Goal: Find contact information: Find contact information

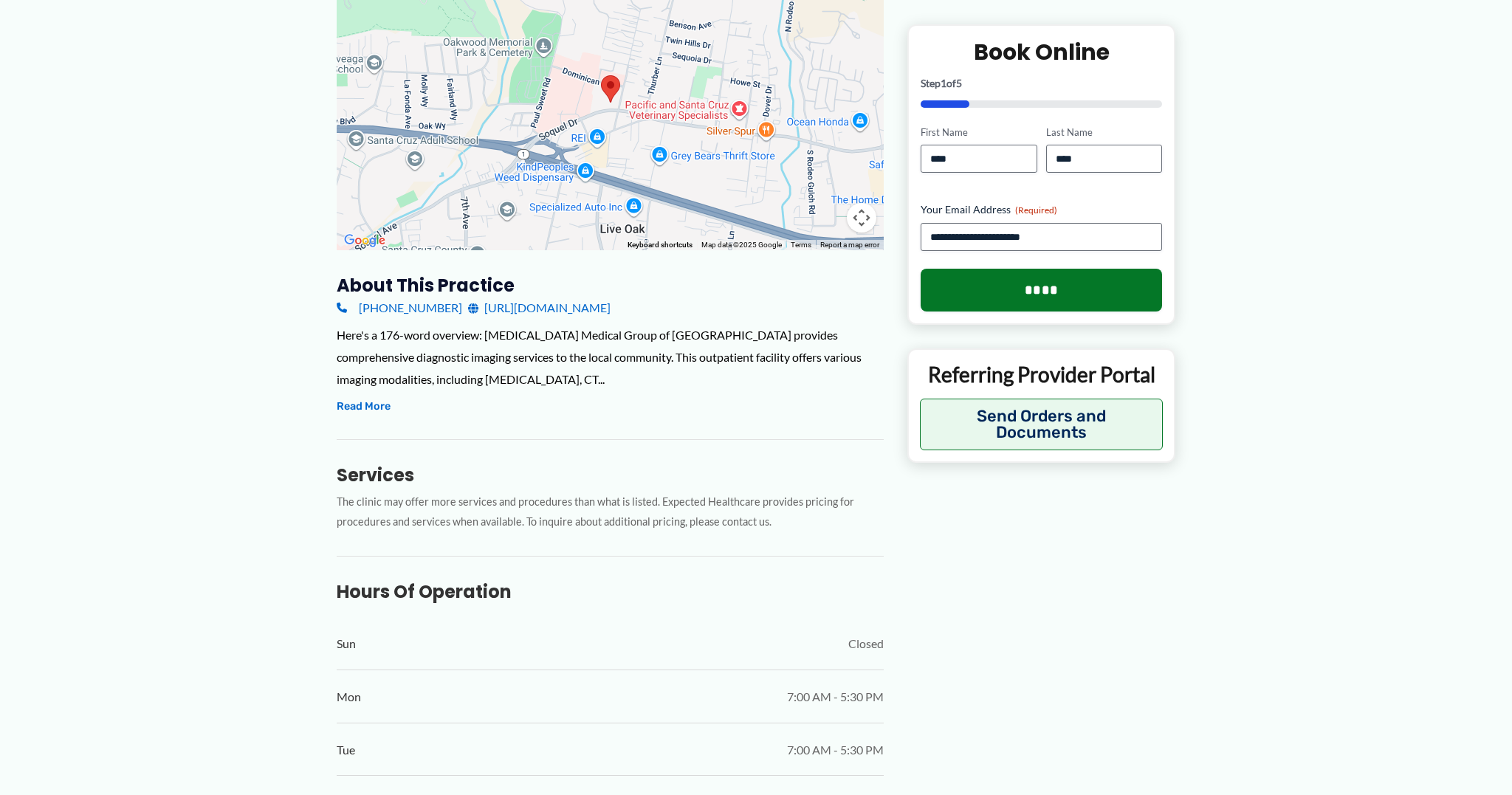
scroll to position [252, 0]
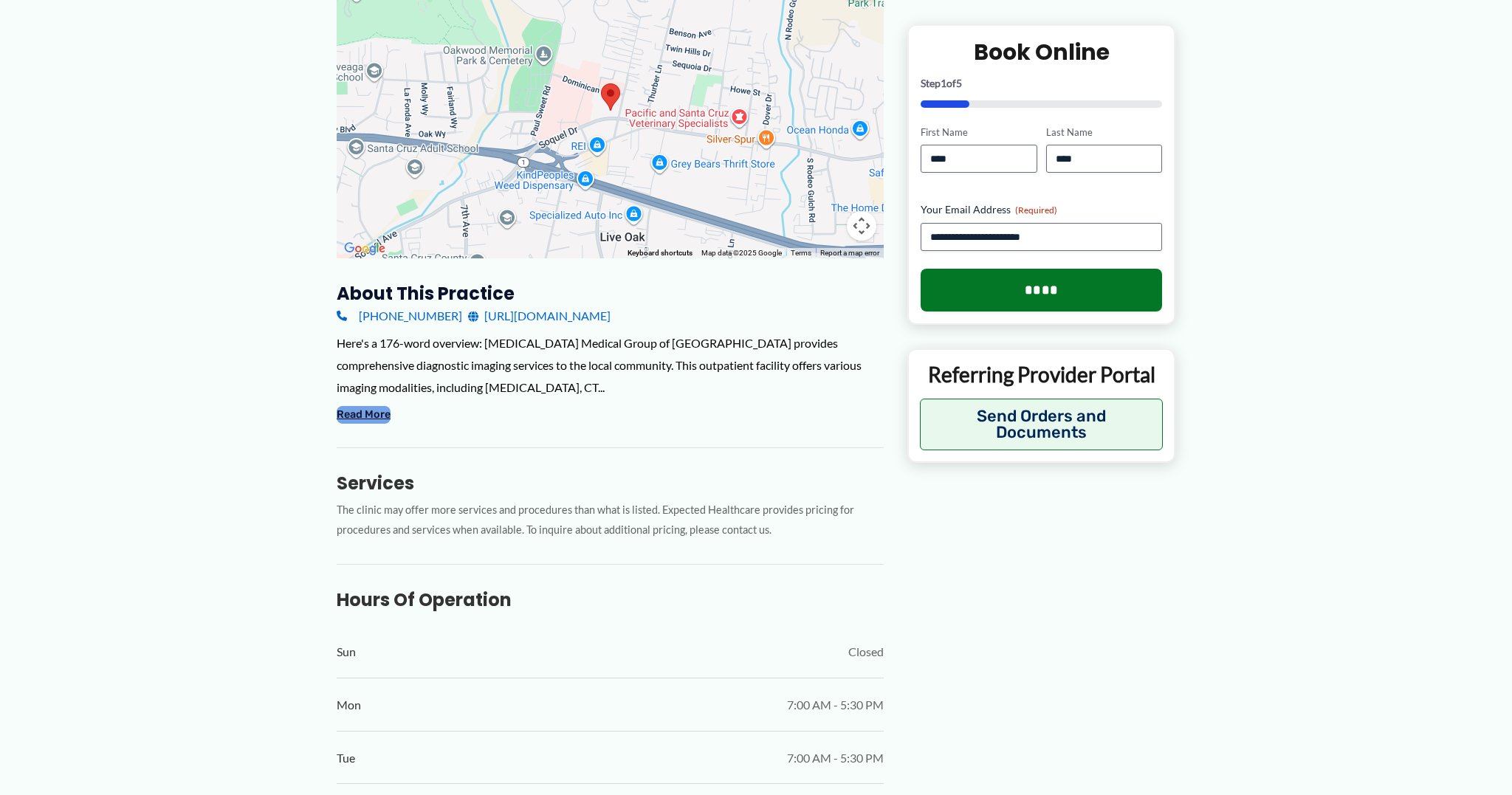
click at [380, 414] on button "Read More" at bounding box center [363, 415] width 54 height 18
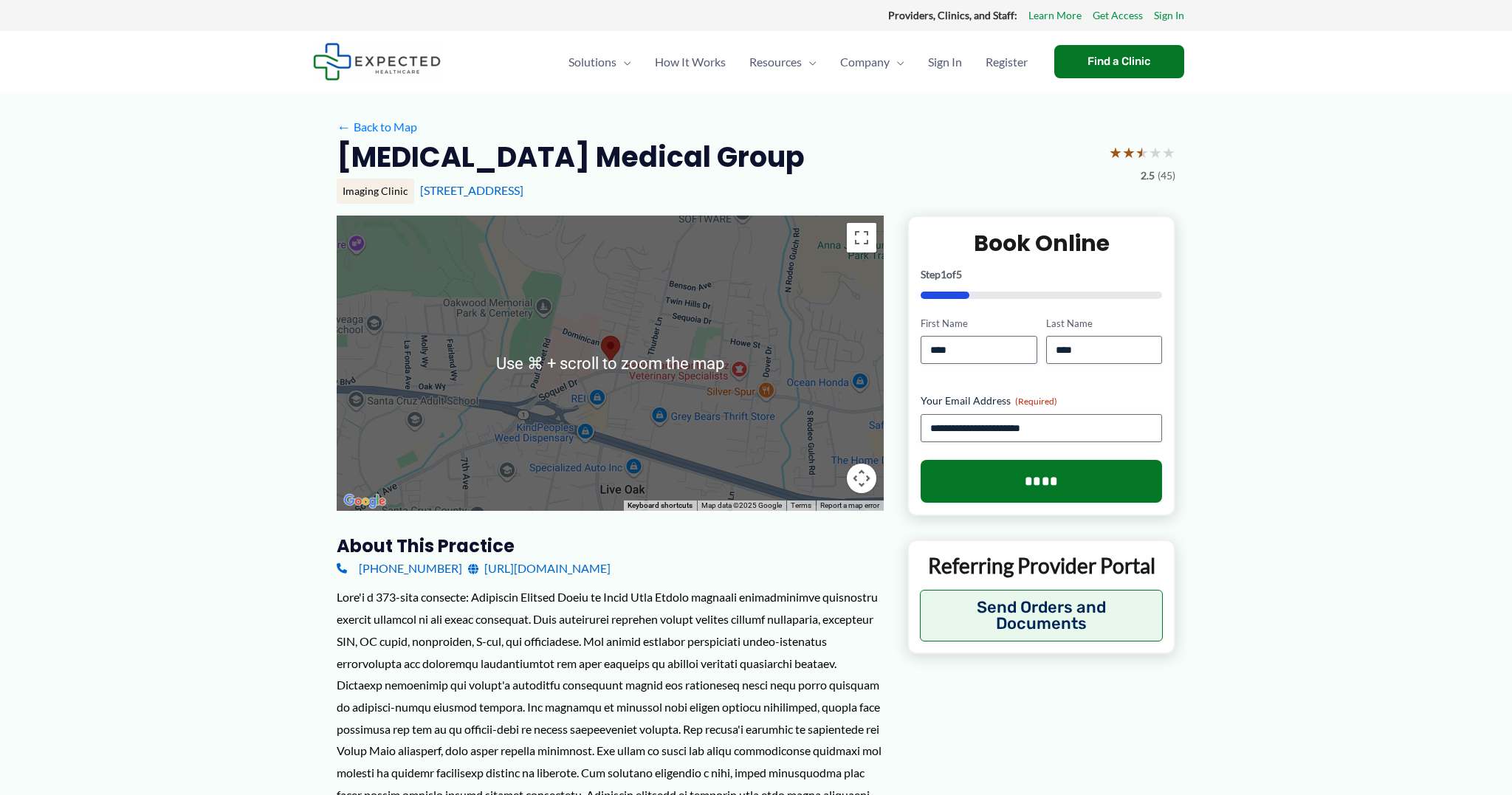
scroll to position [0, 0]
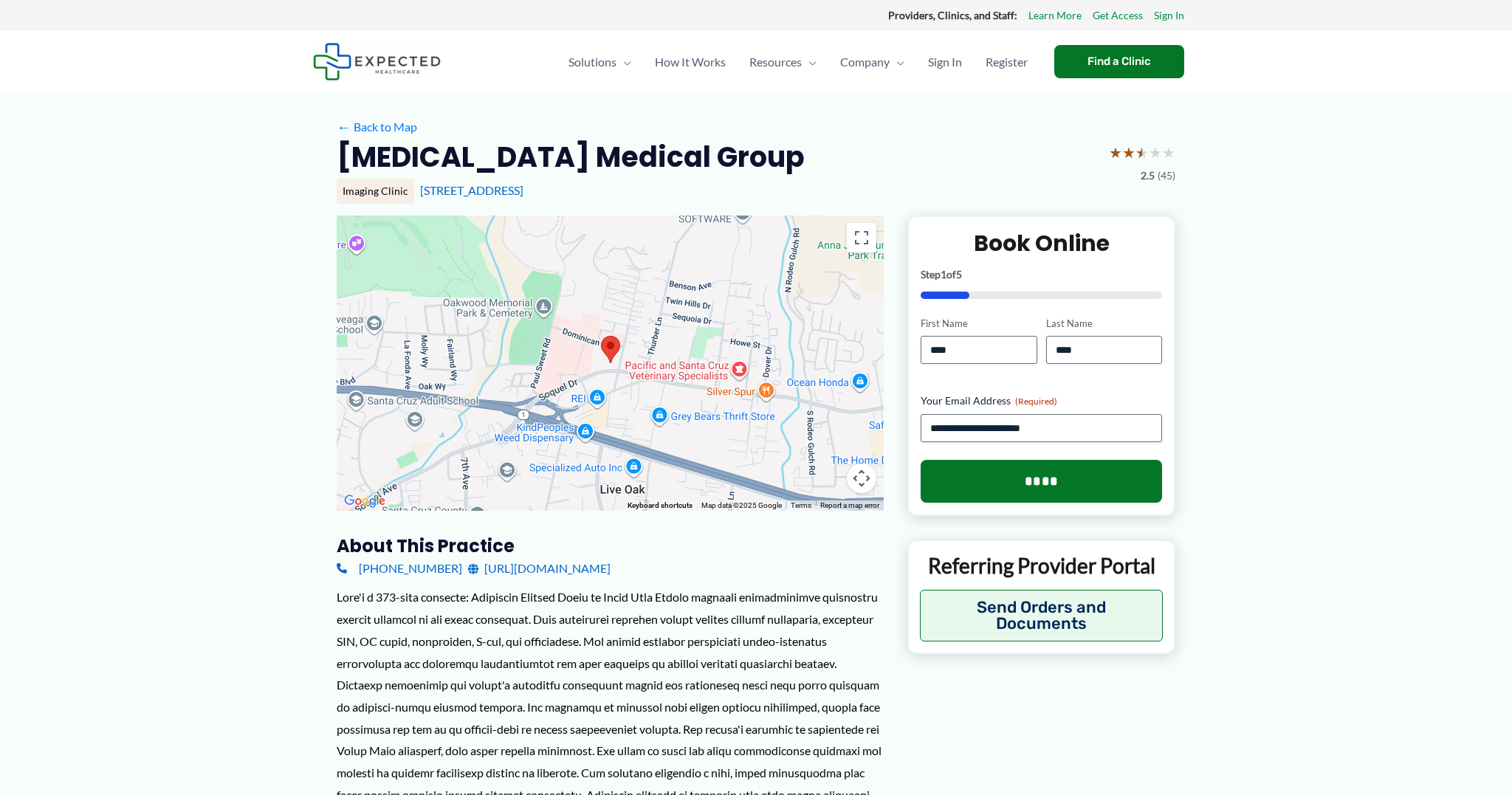
click at [863, 473] on button "Map camera controls" at bounding box center [862, 478] width 30 height 30
click at [829, 405] on button "Zoom in" at bounding box center [825, 405] width 30 height 30
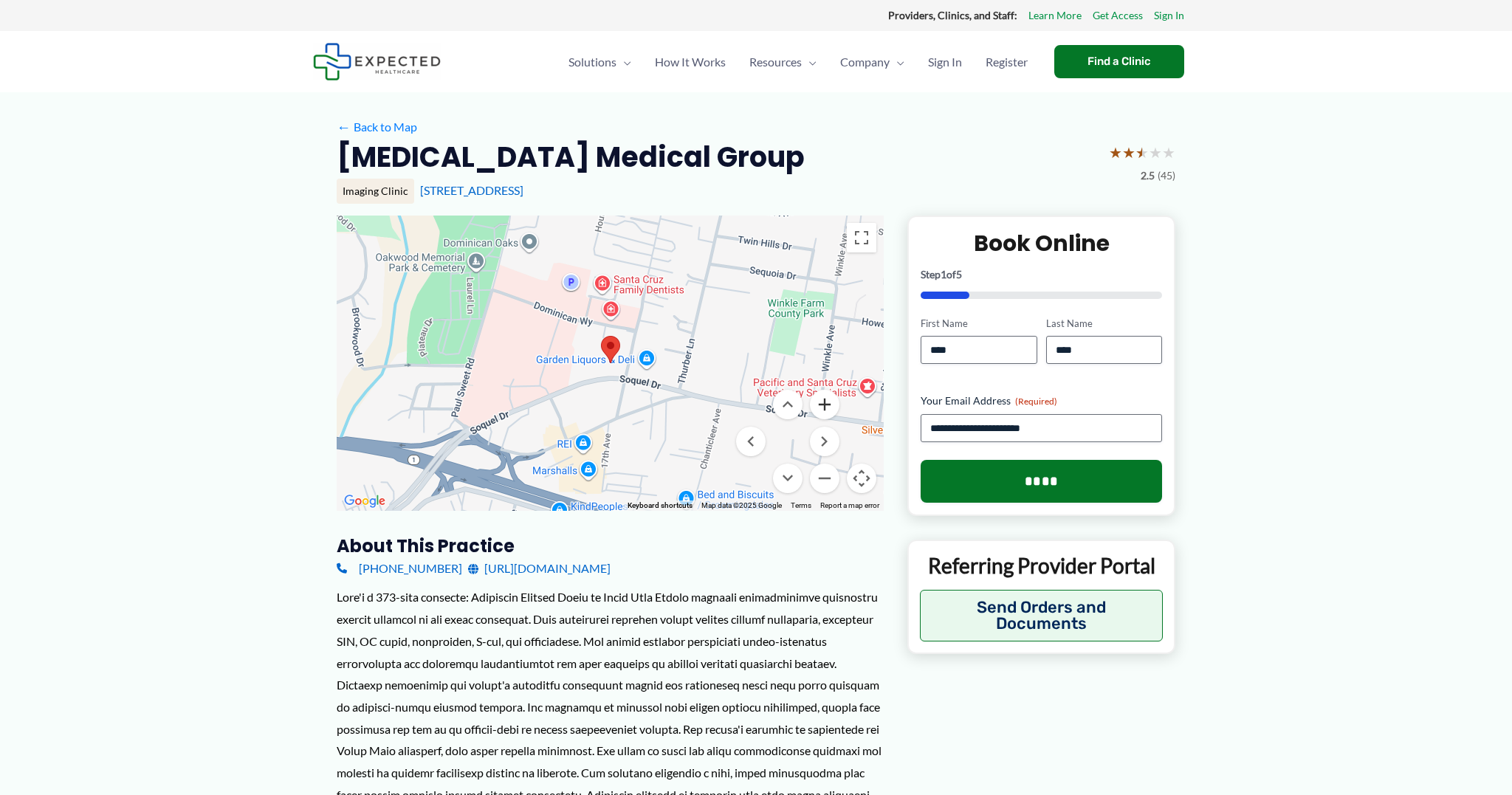
click at [829, 405] on button "Zoom in" at bounding box center [825, 405] width 30 height 30
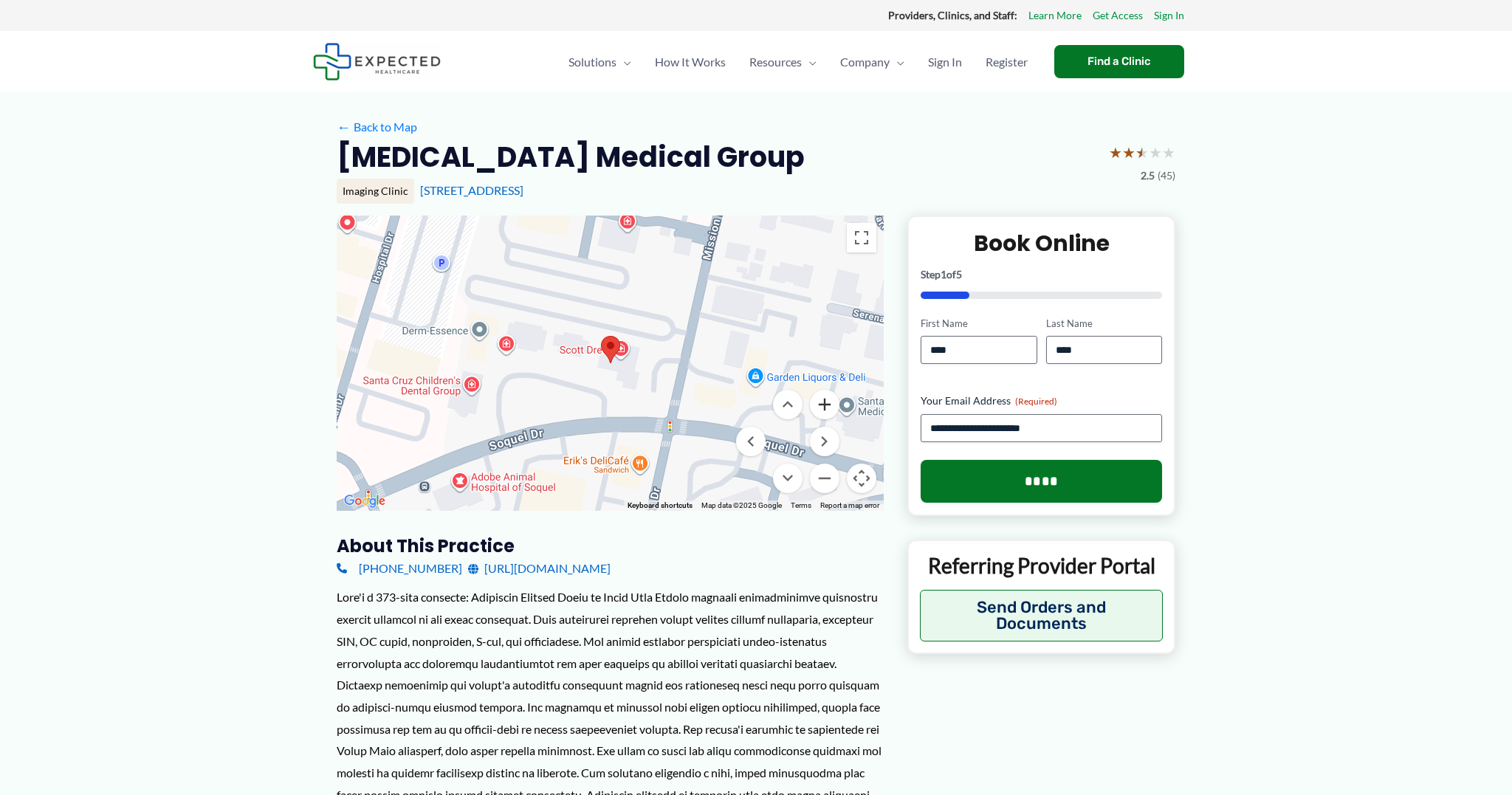
click at [829, 405] on button "Zoom in" at bounding box center [825, 405] width 30 height 30
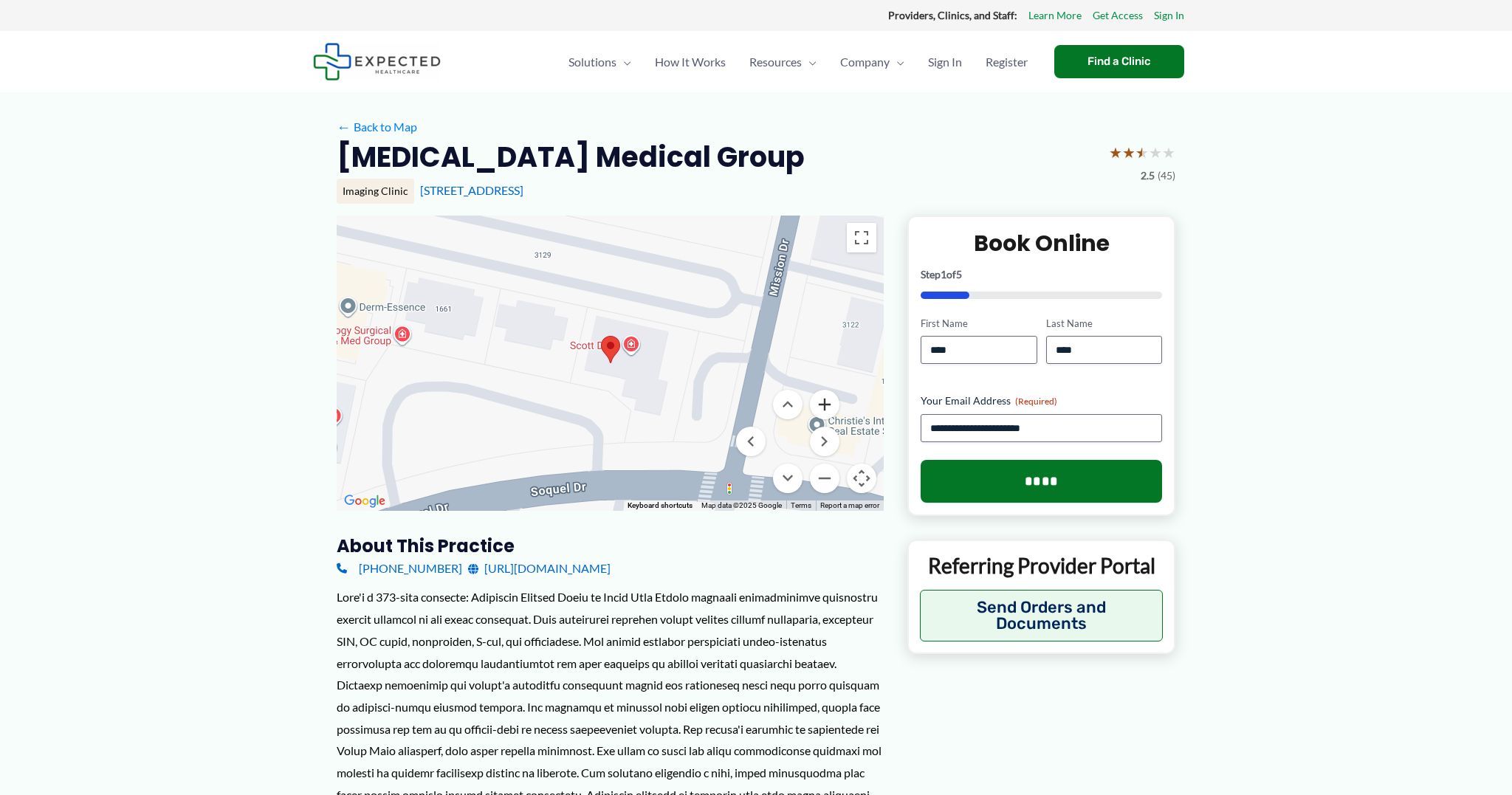
click at [829, 405] on button "Zoom in" at bounding box center [825, 405] width 30 height 30
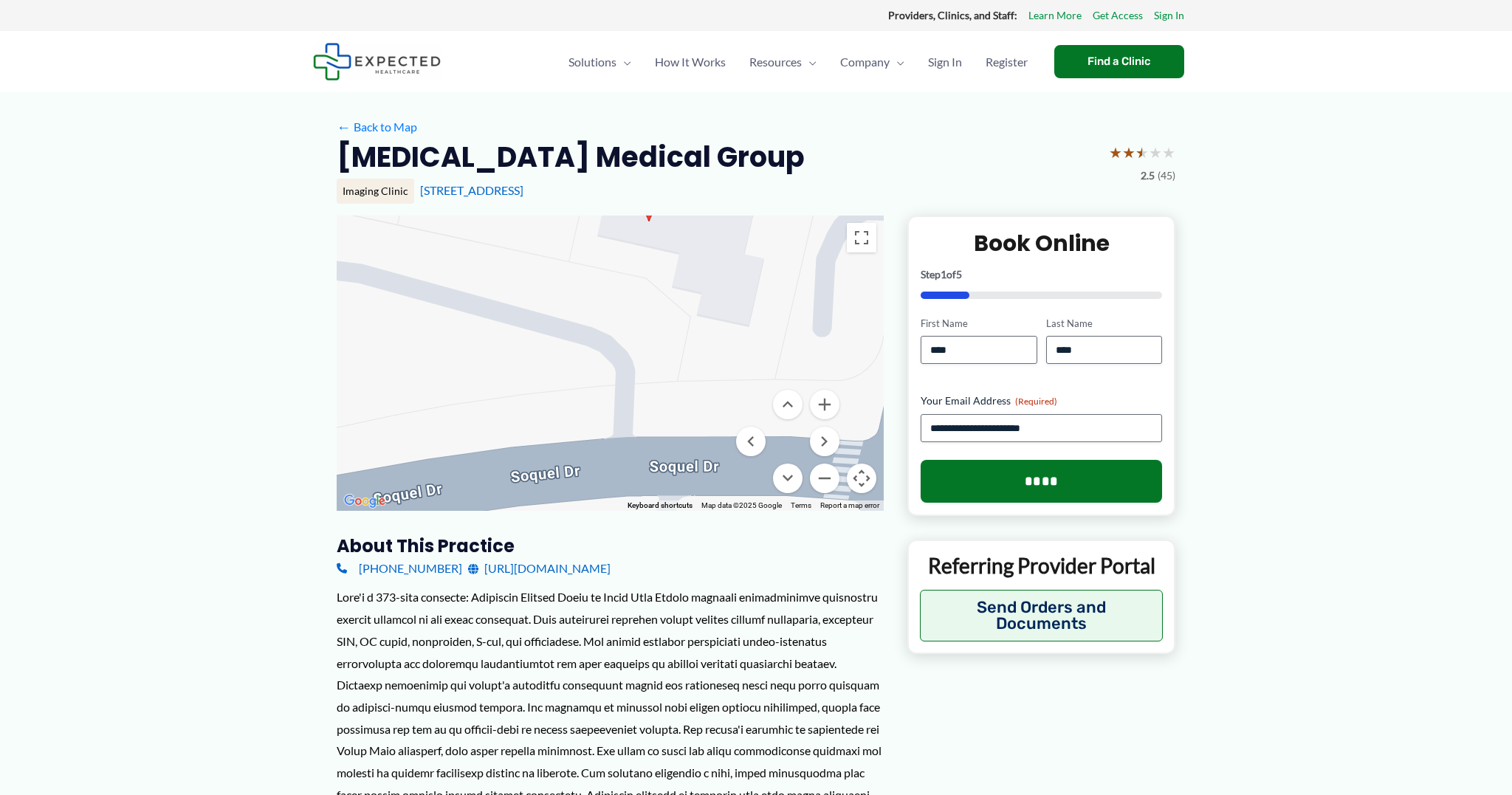
drag, startPoint x: 680, startPoint y: 408, endPoint x: 719, endPoint y: 262, distance: 151.1
click at [719, 262] on div at bounding box center [610, 364] width 547 height 296
click at [825, 482] on button "Zoom out" at bounding box center [825, 478] width 30 height 30
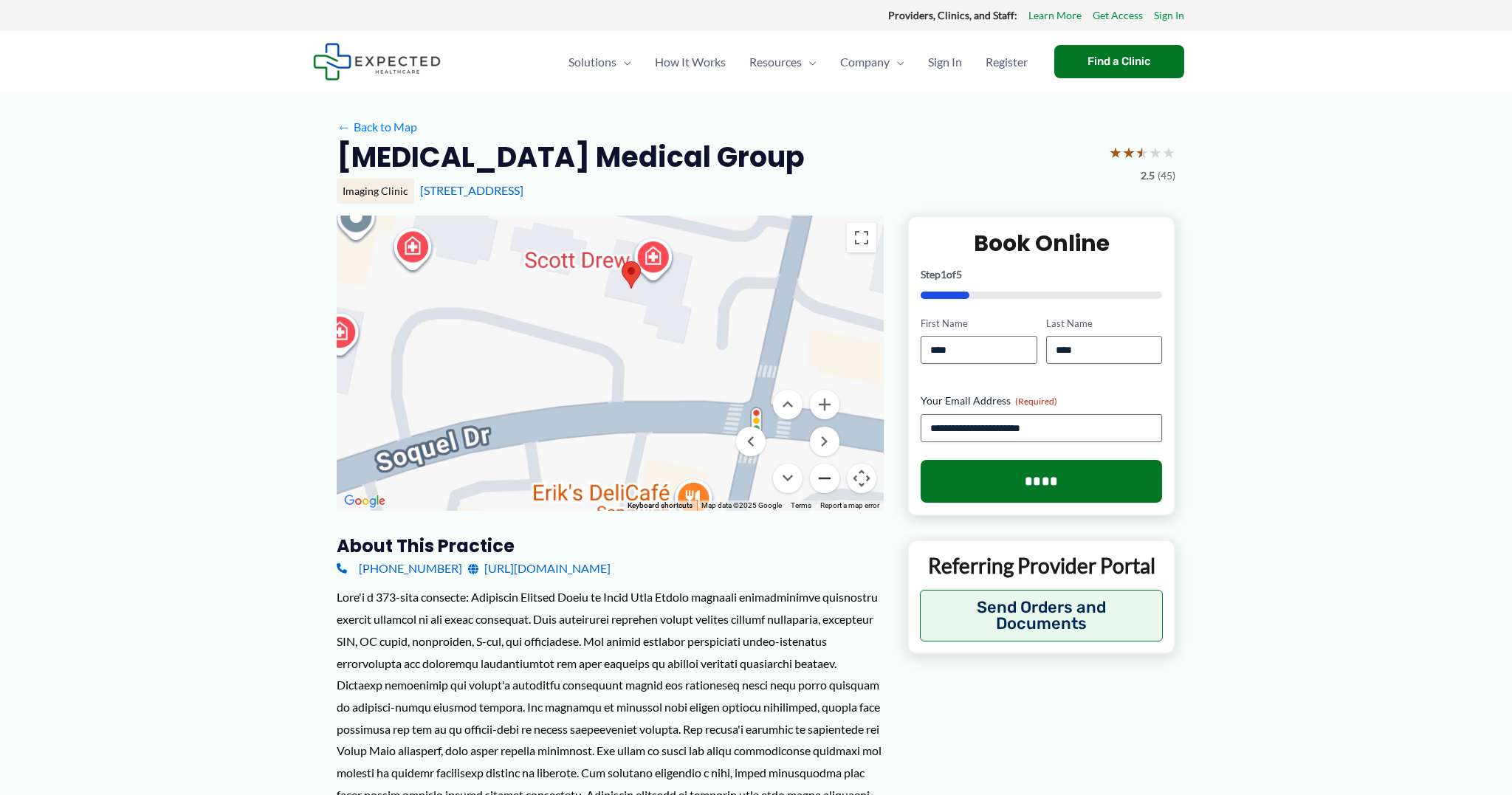
click at [825, 482] on button "Zoom out" at bounding box center [825, 478] width 30 height 30
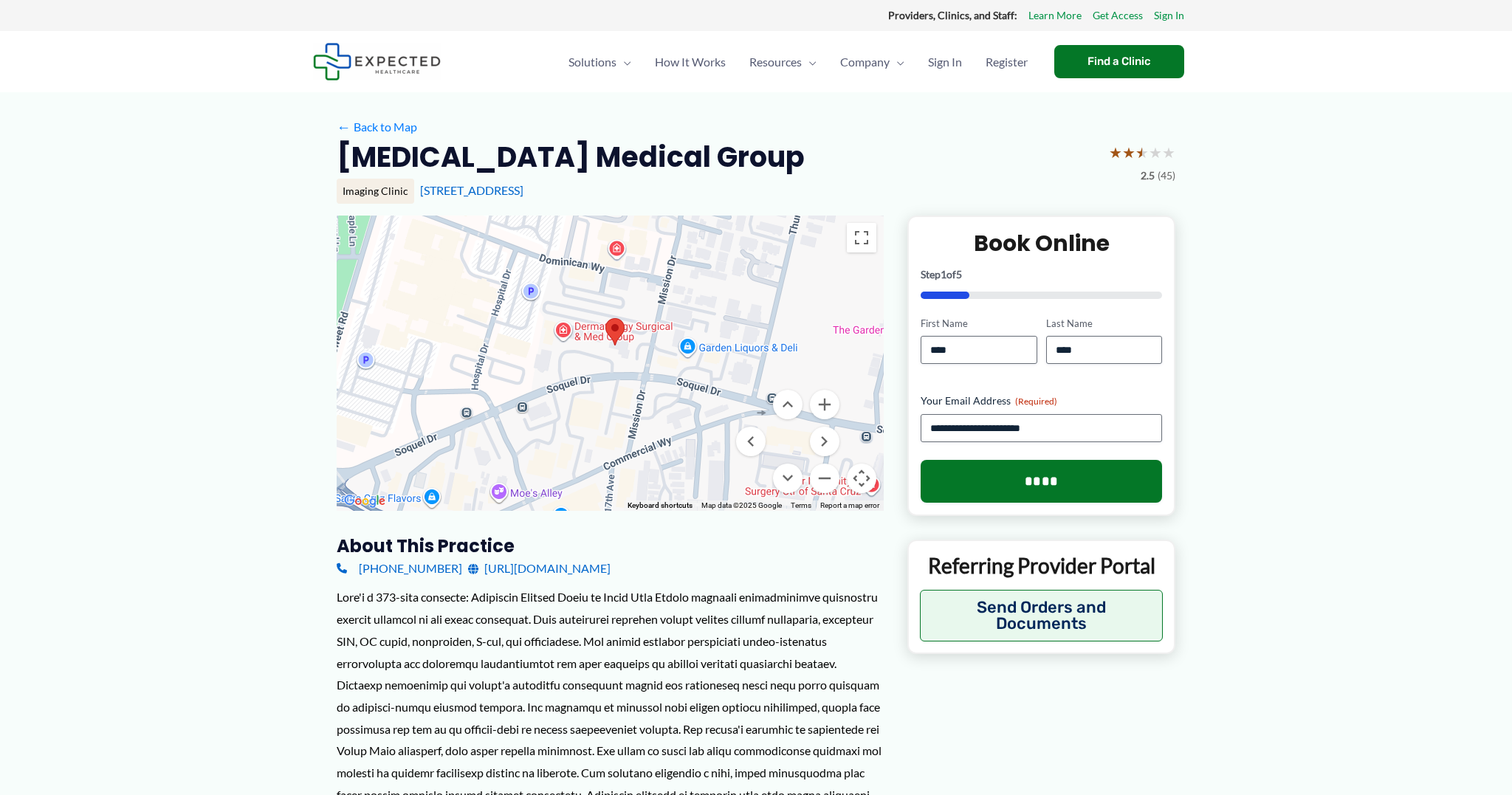
click at [547, 568] on link "[URL][DOMAIN_NAME]" at bounding box center [539, 569] width 143 height 22
